Goal: Information Seeking & Learning: Learn about a topic

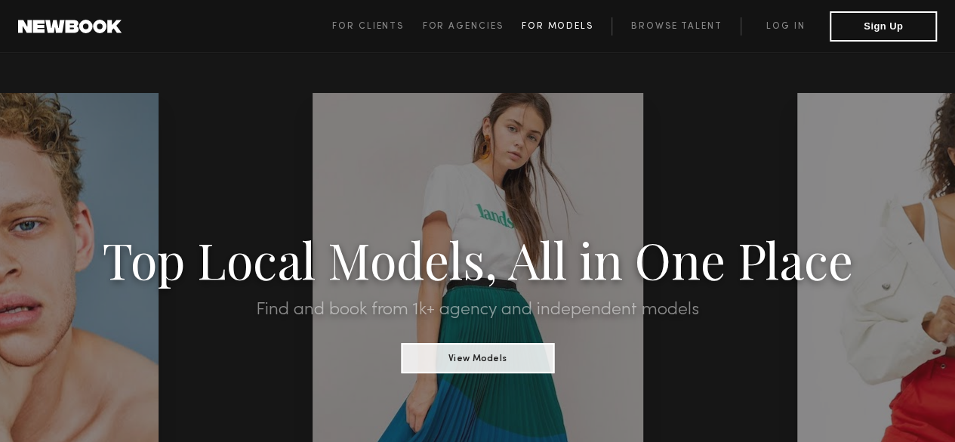
click at [582, 19] on link "For Models" at bounding box center [567, 26] width 91 height 18
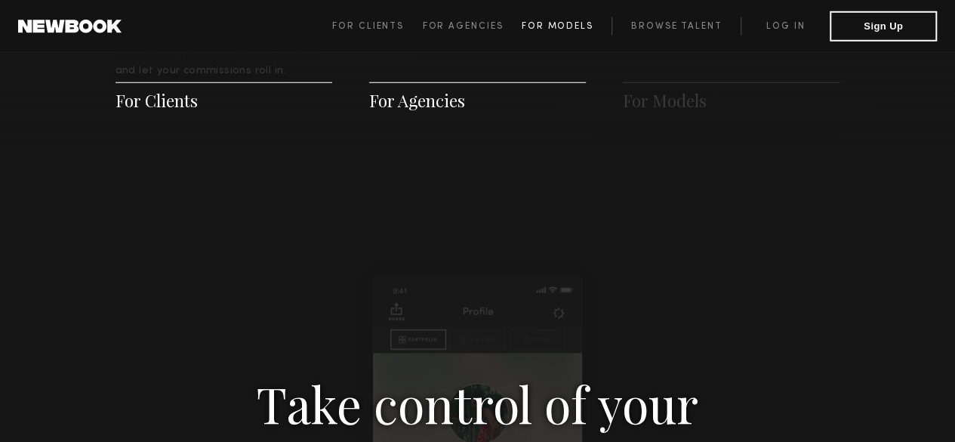
scroll to position [2171, 0]
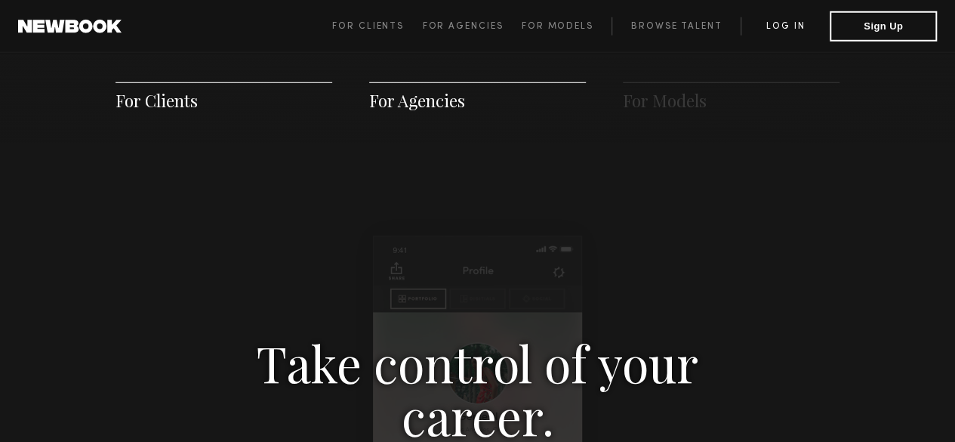
click at [801, 24] on link "Log in" at bounding box center [784, 26] width 89 height 18
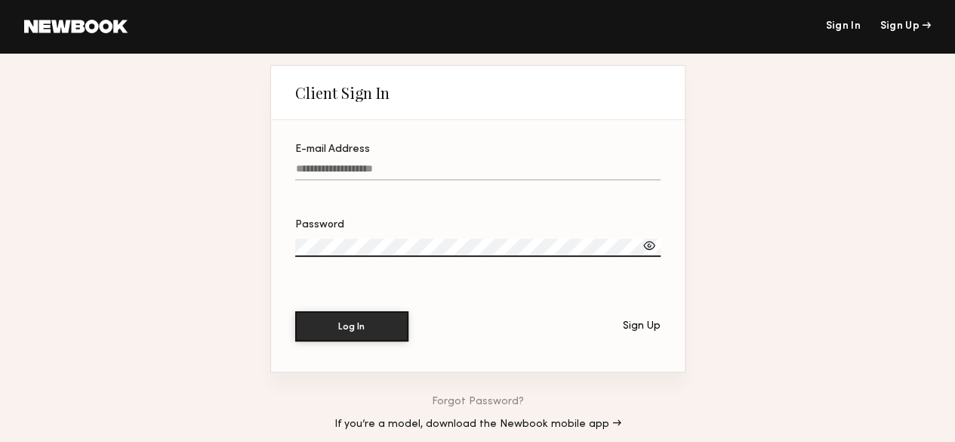
type input "**********"
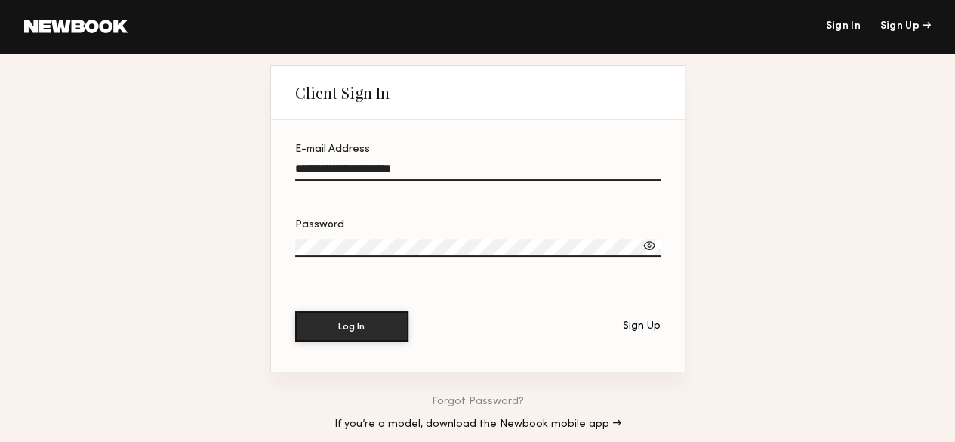
click at [389, 168] on input "**********" at bounding box center [477, 171] width 365 height 17
click at [647, 245] on div at bounding box center [649, 245] width 15 height 15
click at [369, 325] on button "Log In" at bounding box center [351, 325] width 113 height 30
click at [83, 26] on link at bounding box center [75, 27] width 103 height 14
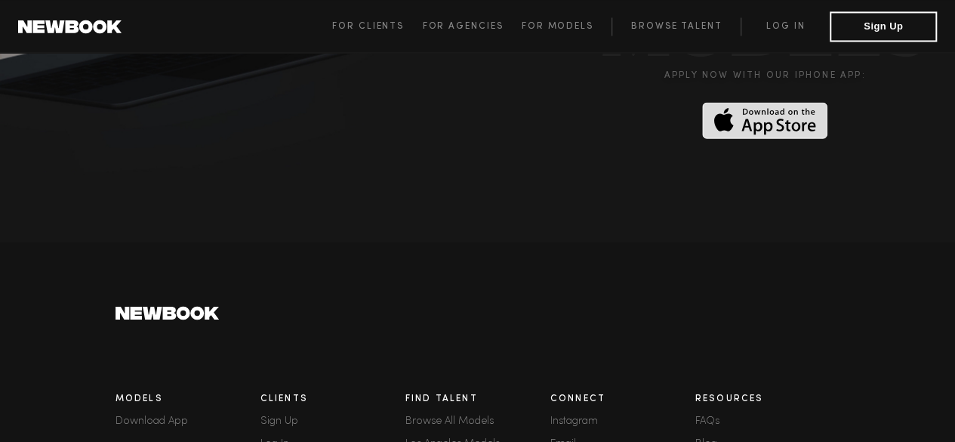
scroll to position [4312, 0]
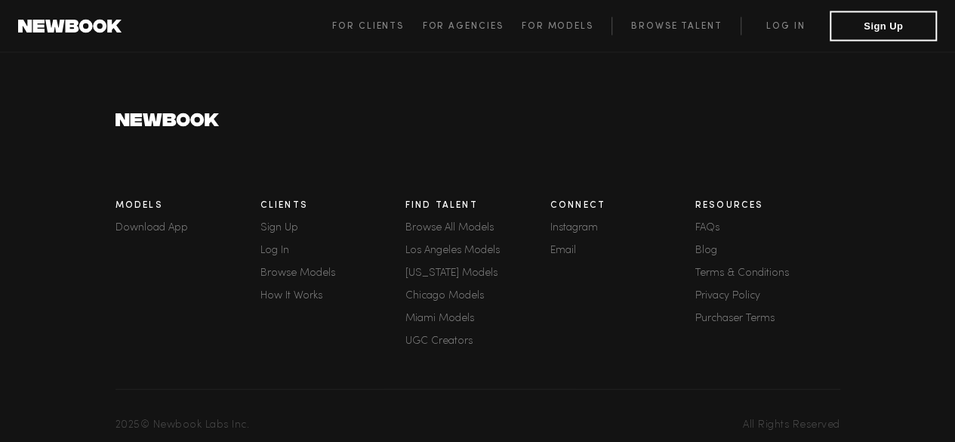
click at [717, 223] on link "FAQs" at bounding box center [767, 228] width 145 height 11
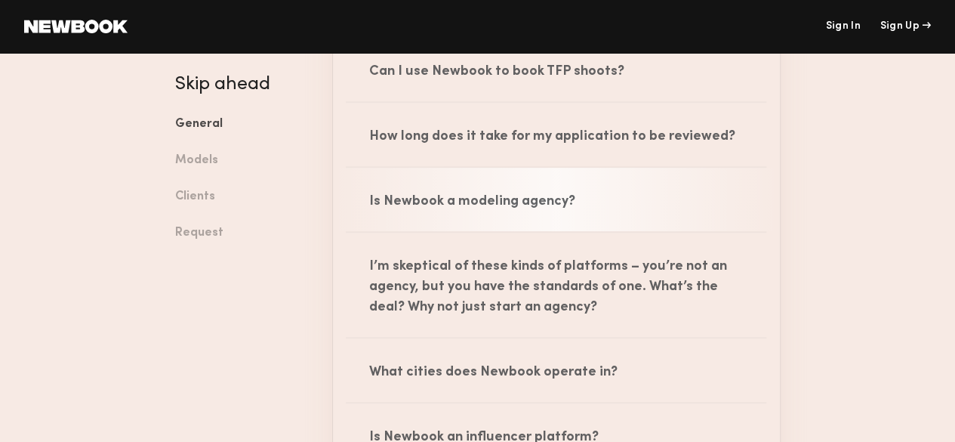
scroll to position [272, 0]
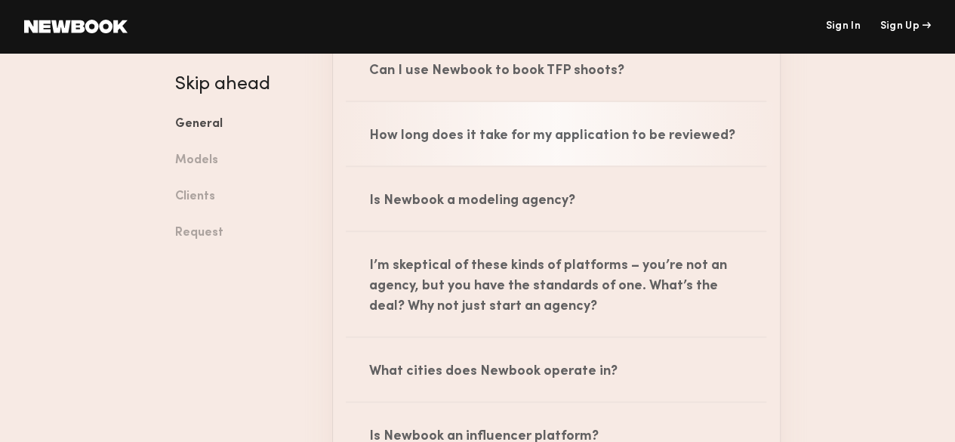
click at [472, 134] on div "How long does it take for my application to be reviewed?" at bounding box center [556, 133] width 447 height 63
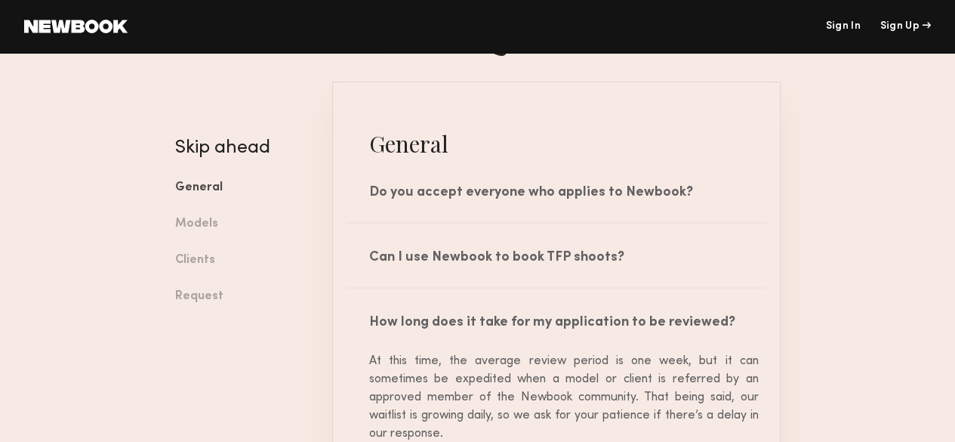
scroll to position [85, 0]
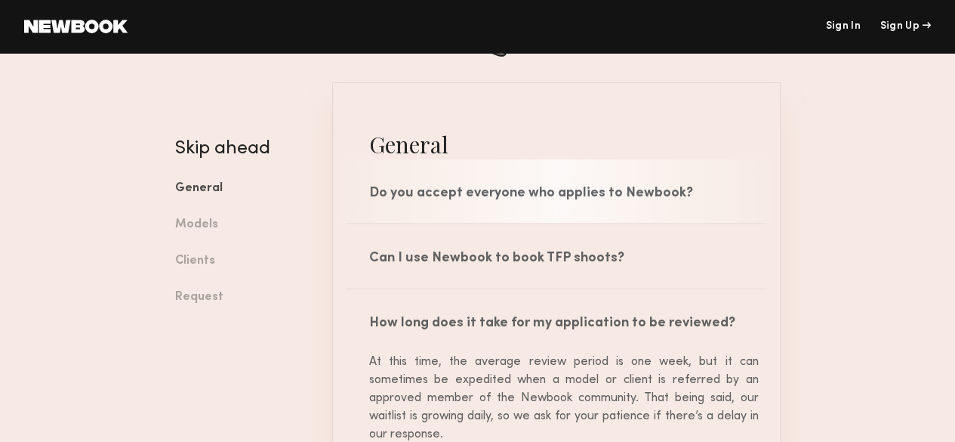
click at [509, 190] on div "Do you accept everyone who applies to Newbook?" at bounding box center [556, 190] width 447 height 63
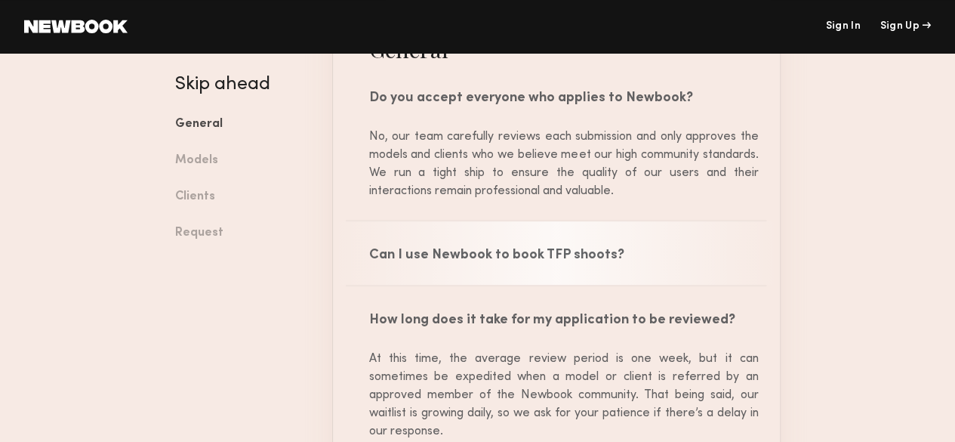
scroll to position [176, 0]
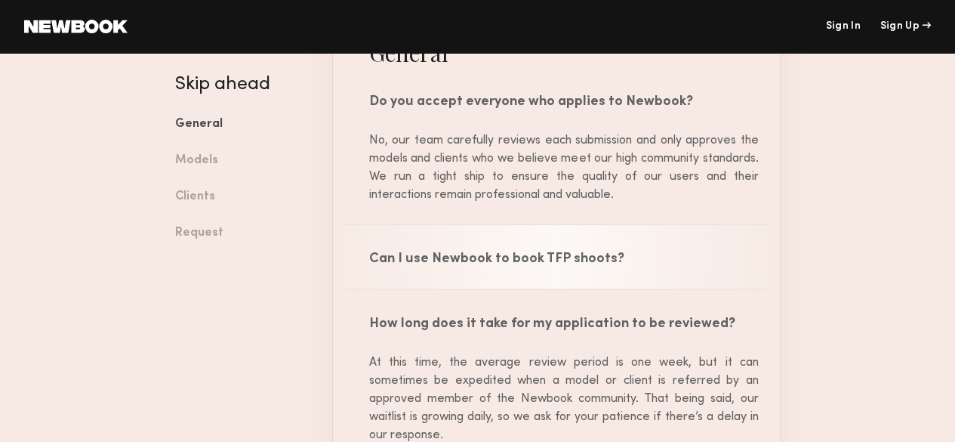
click at [559, 247] on div "Can I use Newbook to book TFP shoots?" at bounding box center [556, 256] width 447 height 63
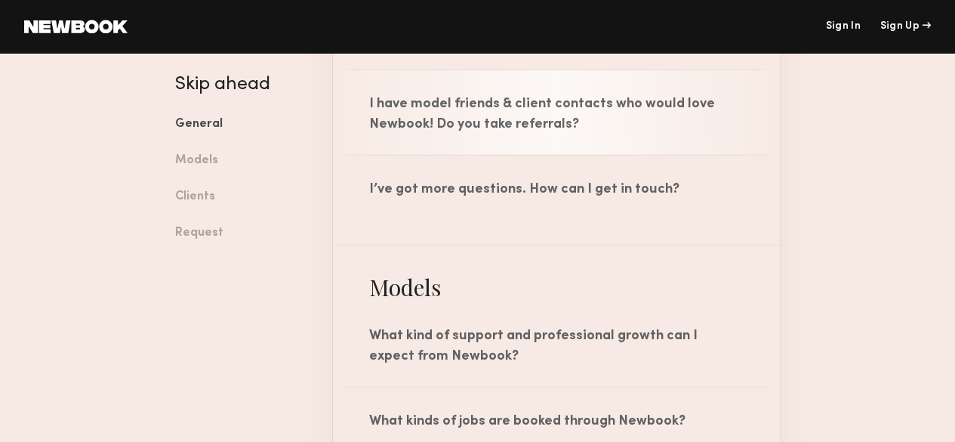
scroll to position [929, 0]
